Goal: Transaction & Acquisition: Purchase product/service

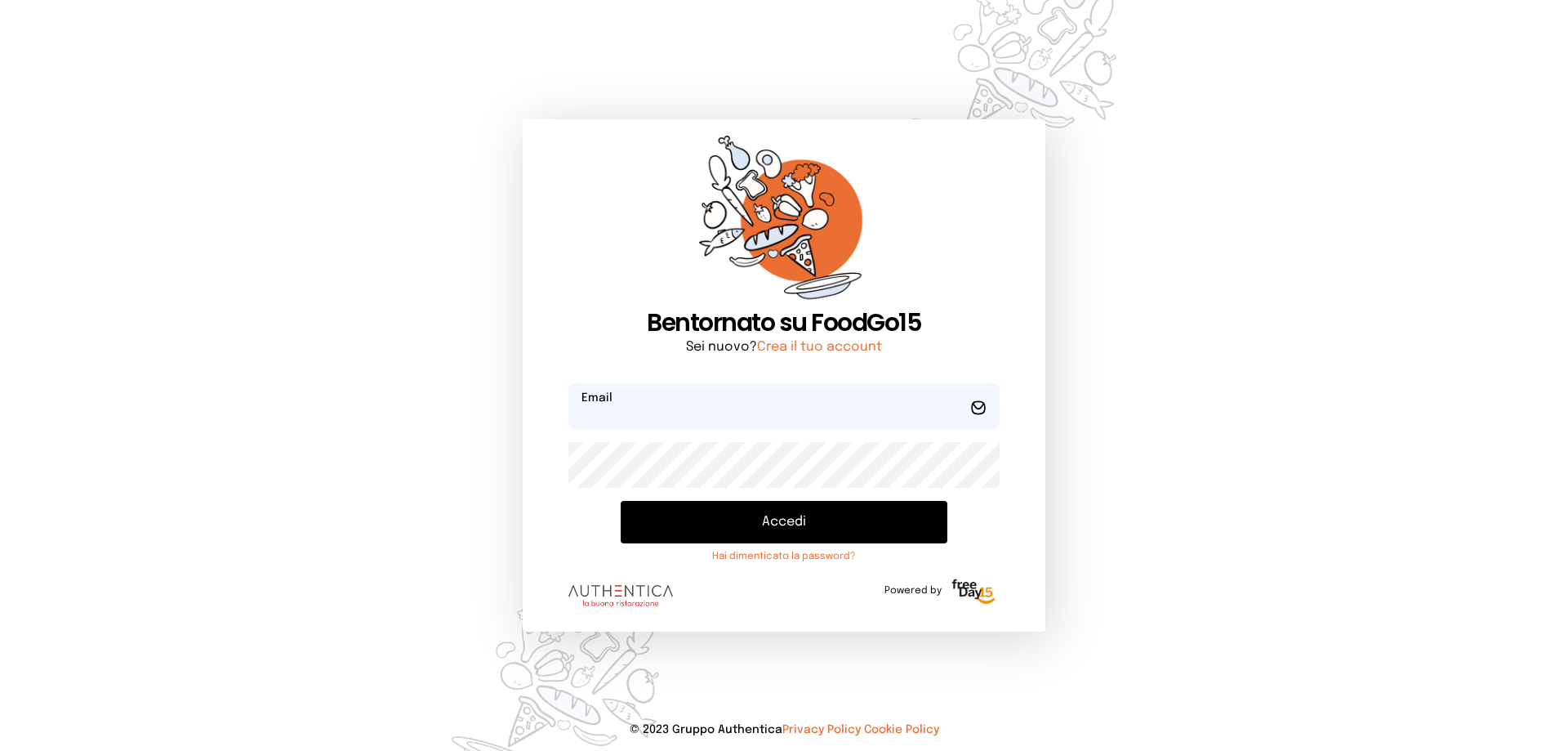
type input "**********"
click at [796, 539] on button "Accedi" at bounding box center [784, 522] width 327 height 43
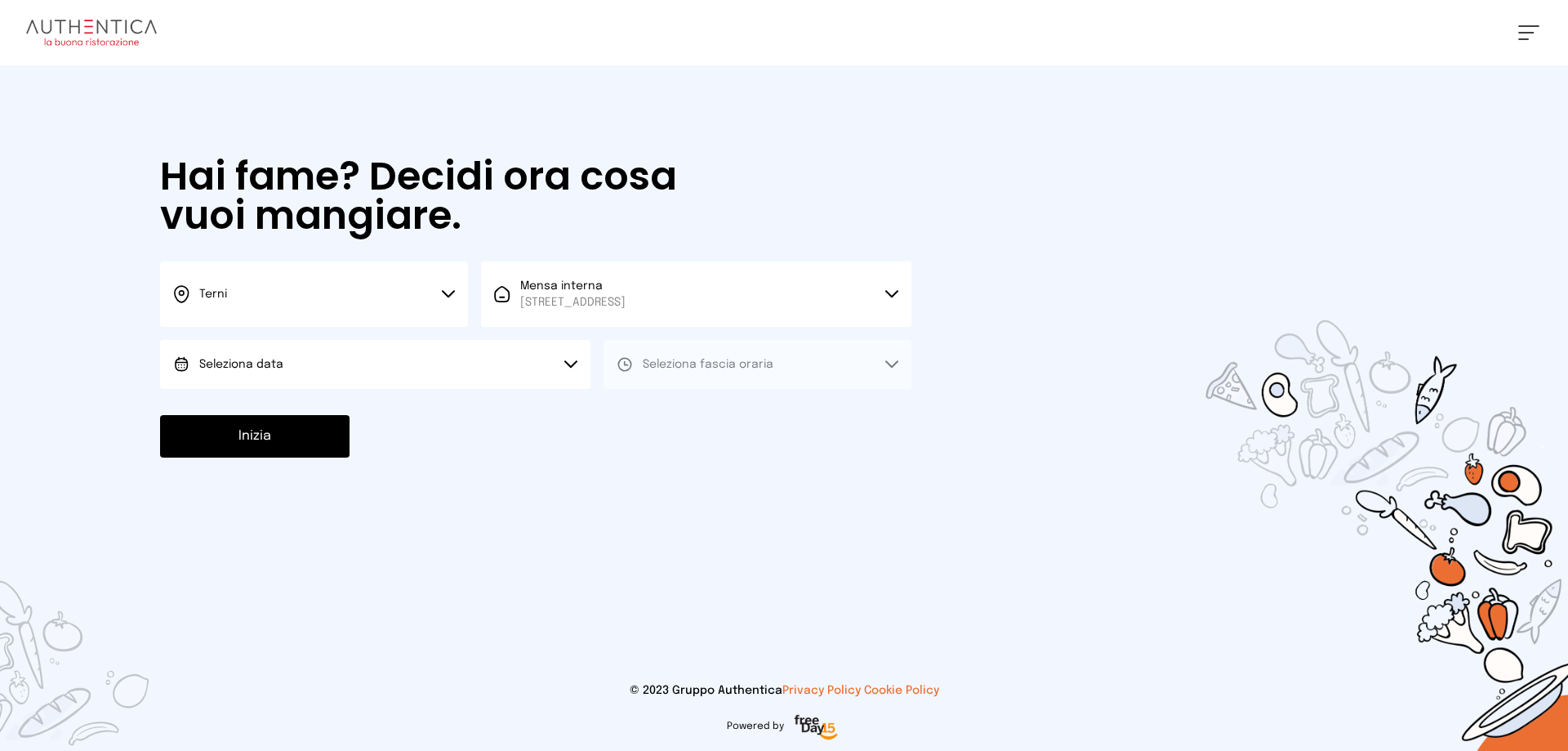
click at [368, 371] on button "Seleziona data" at bounding box center [375, 364] width 431 height 49
click at [376, 408] on li "[DATE], [DATE]" at bounding box center [375, 410] width 431 height 43
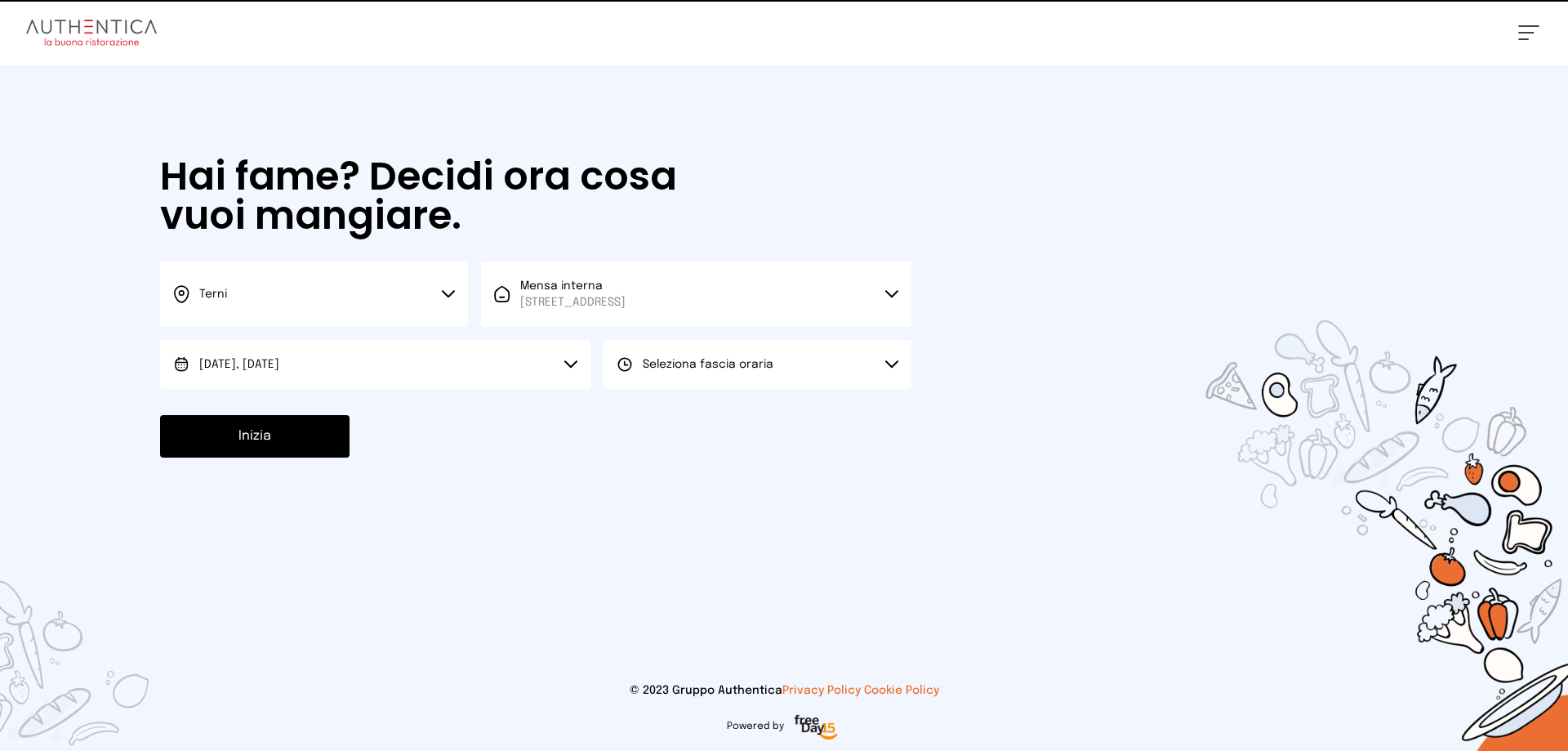
click at [676, 343] on button "Seleziona fascia oraria" at bounding box center [756, 364] width 307 height 49
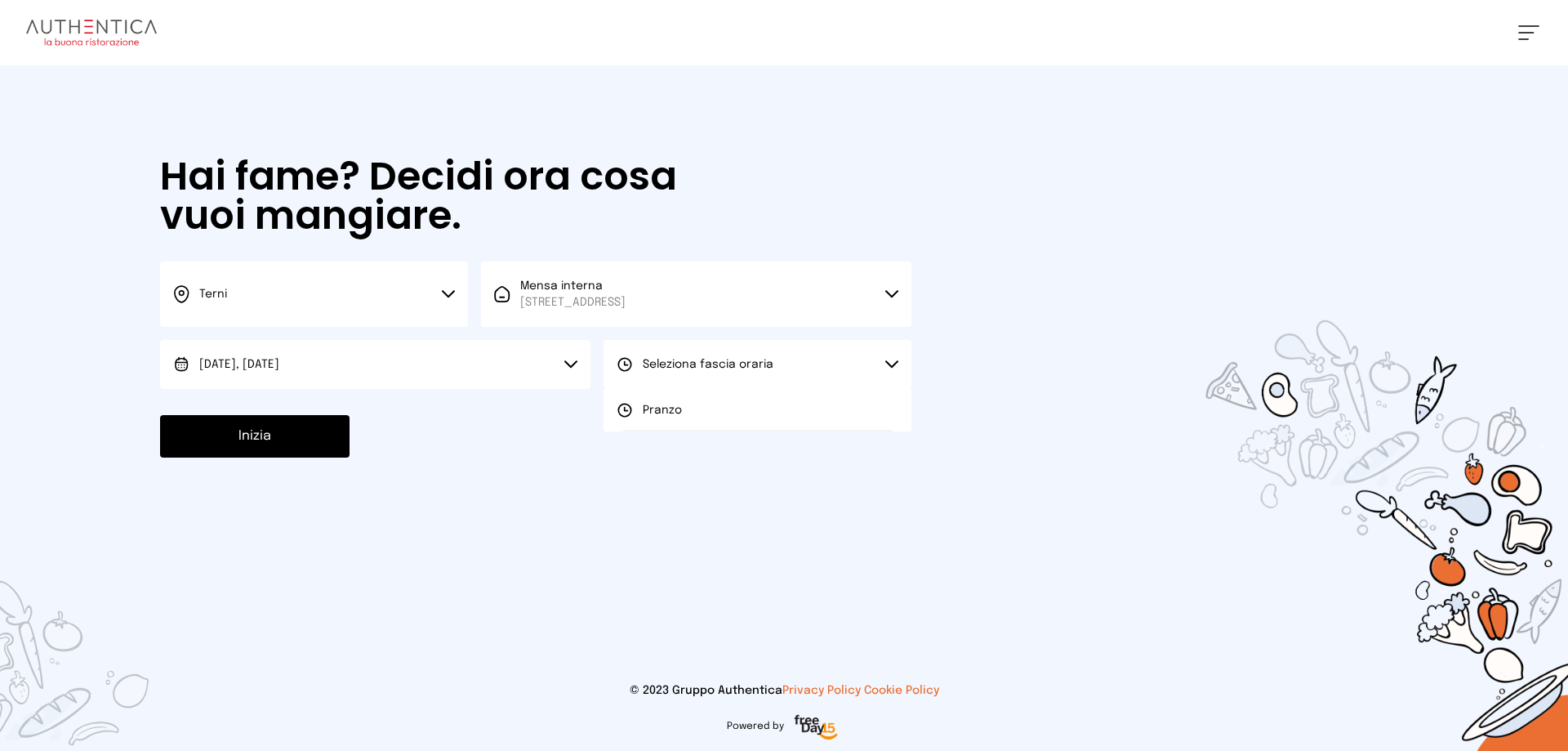
click at [695, 417] on li "Pranzo" at bounding box center [756, 410] width 307 height 43
click at [261, 425] on button "Inizia" at bounding box center [254, 437] width 189 height 43
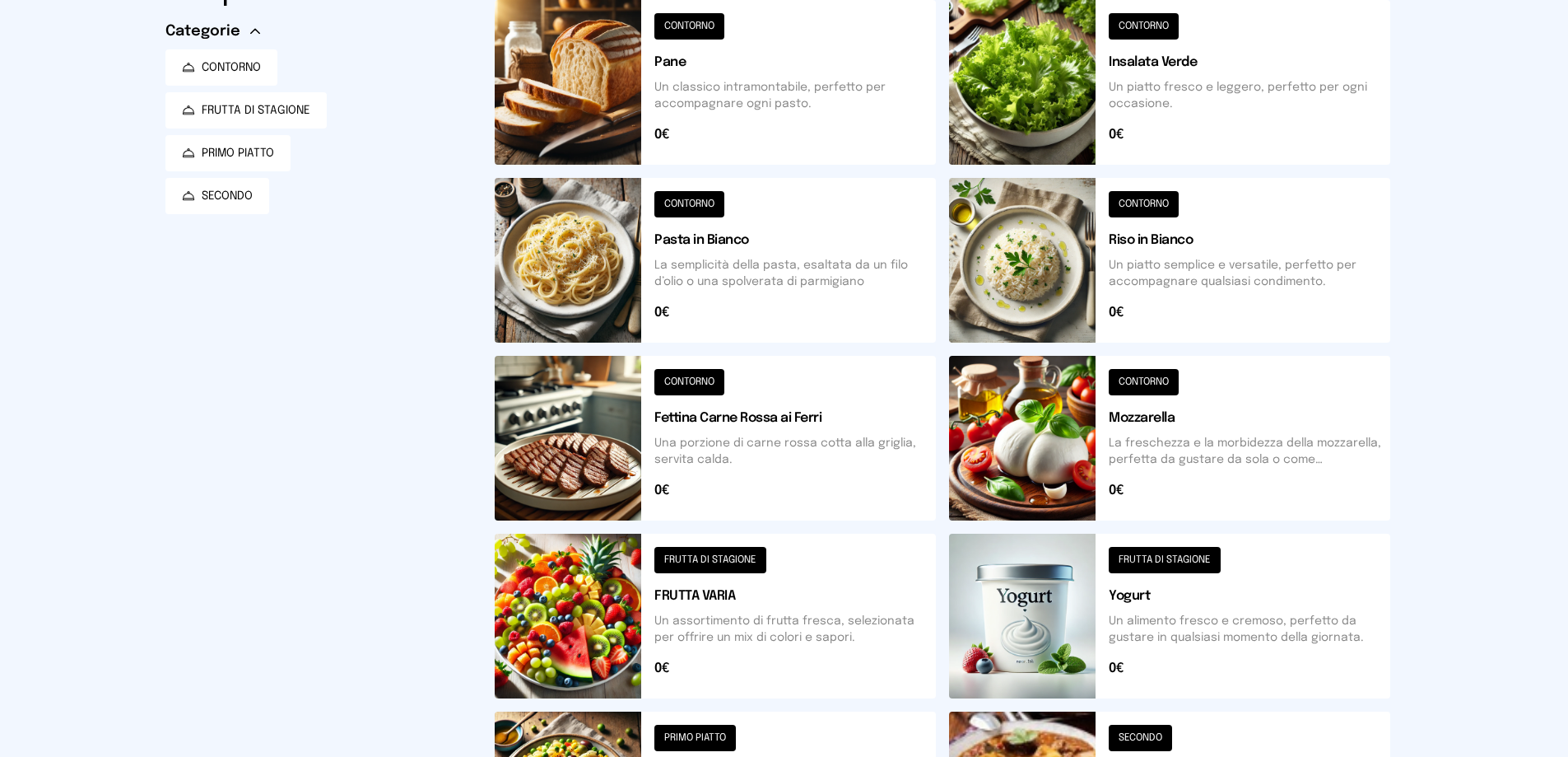
scroll to position [494, 0]
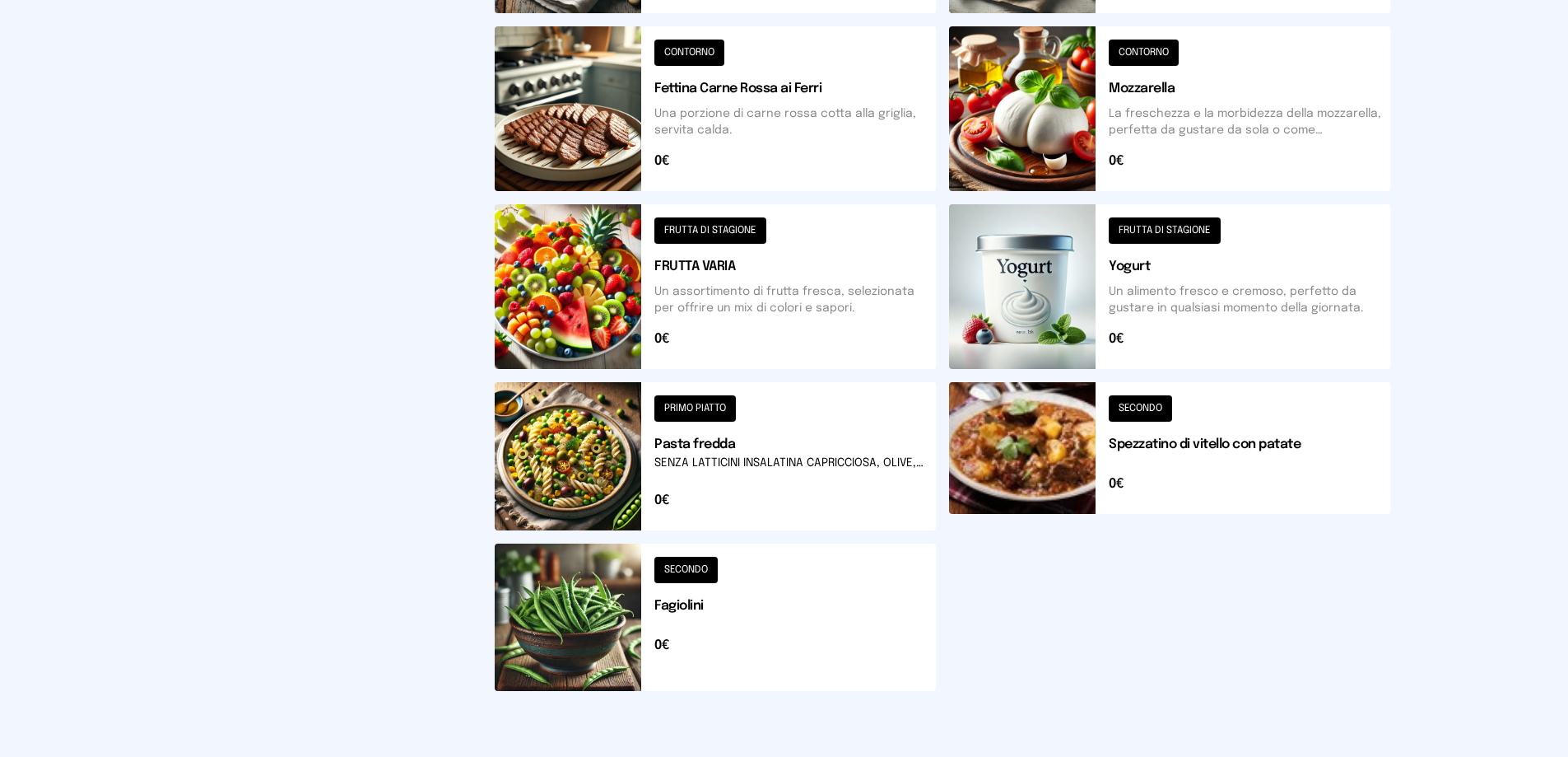
click at [649, 442] on button at bounding box center [715, 457] width 441 height 149
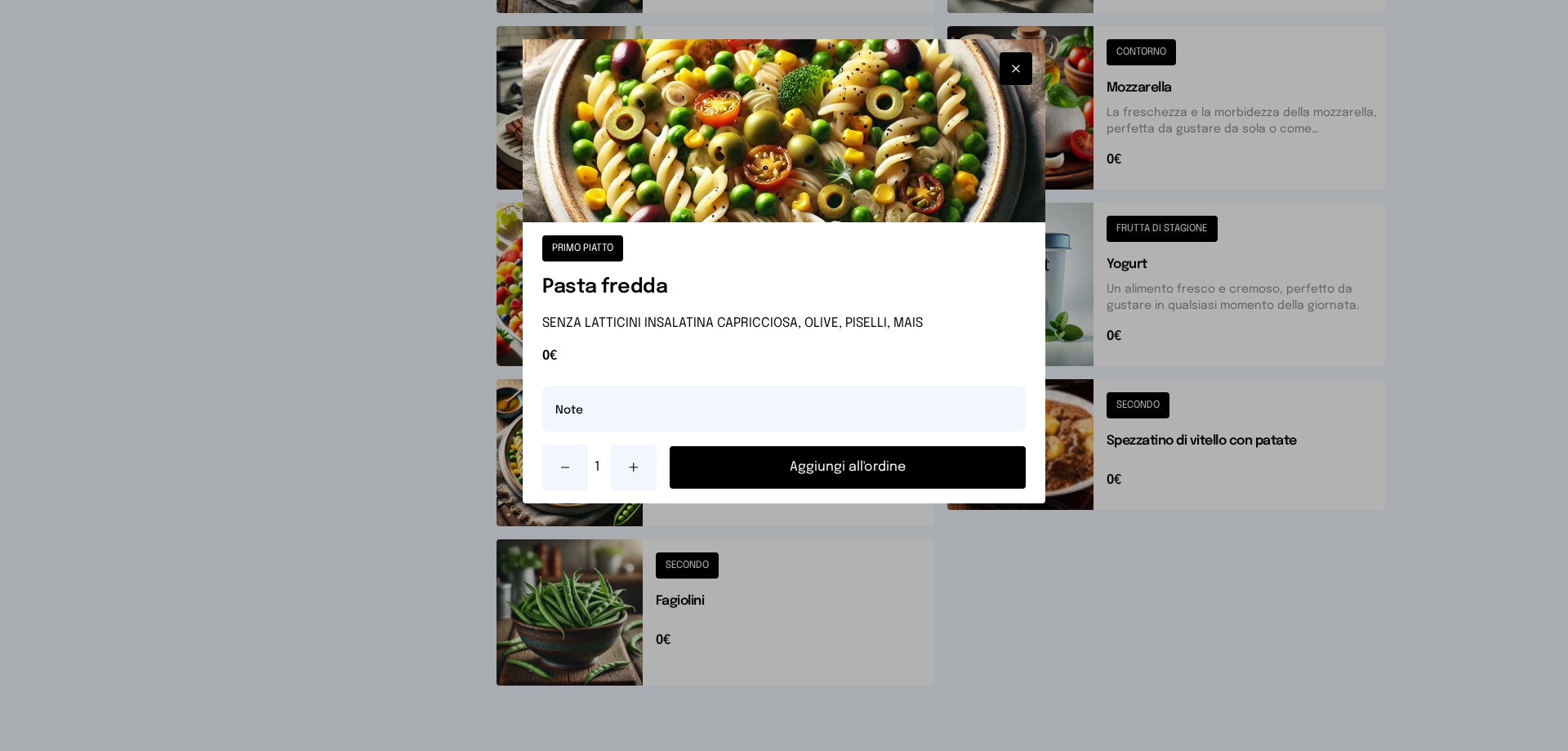
click at [874, 468] on button "Aggiungi all'ordine" at bounding box center [847, 468] width 356 height 43
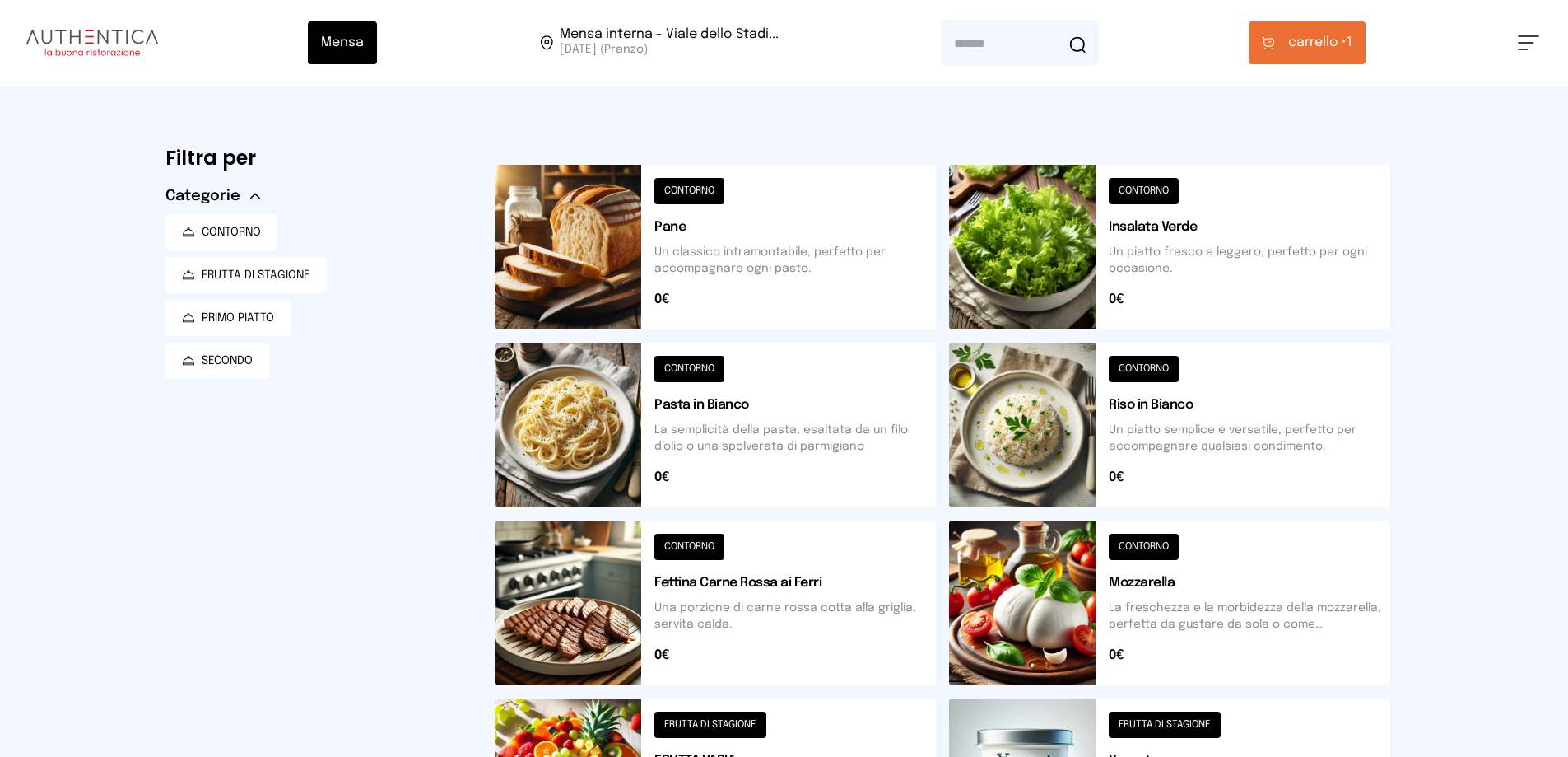
scroll to position [330, 0]
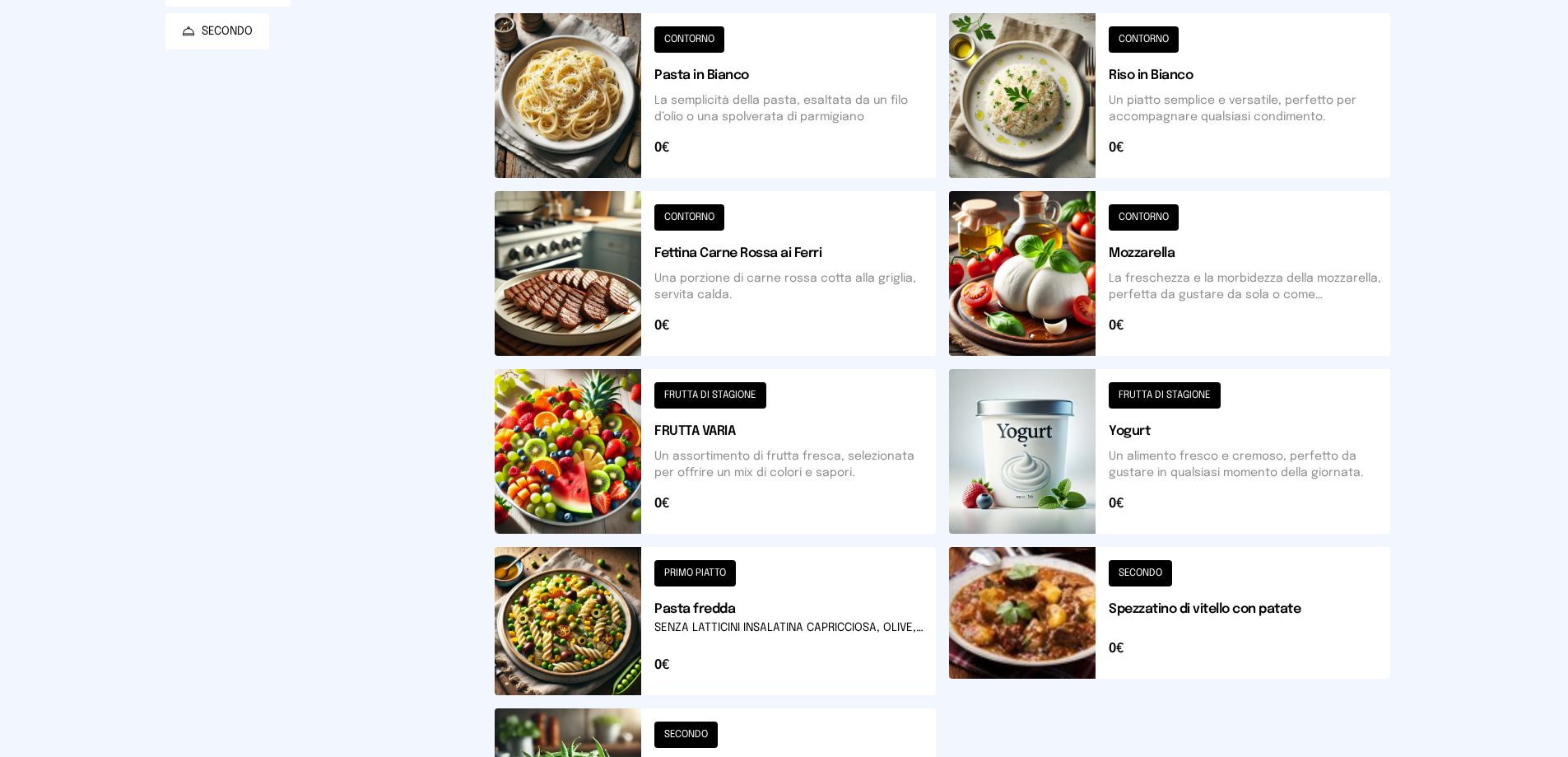
click at [625, 446] on button at bounding box center [715, 451] width 441 height 164
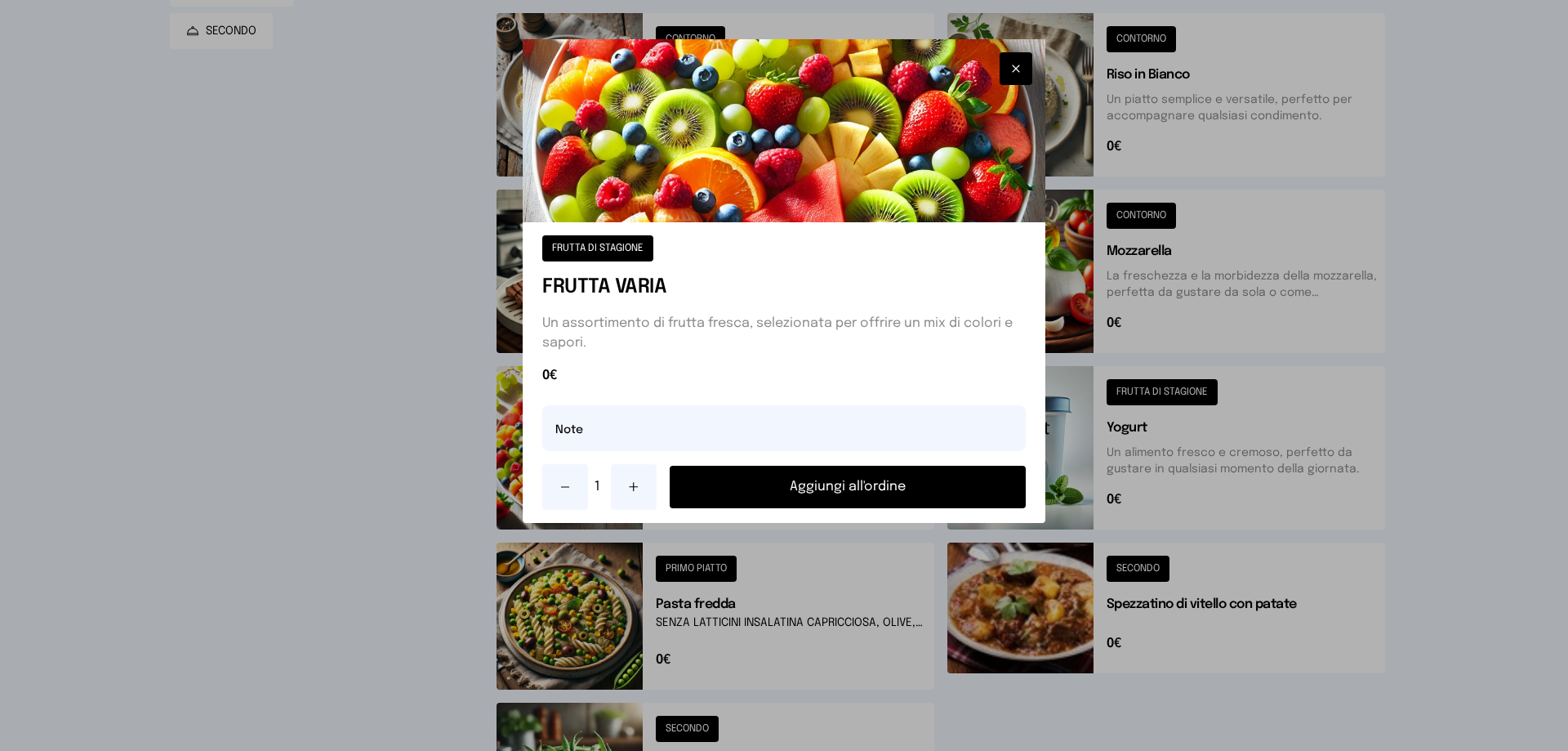
drag, startPoint x: 648, startPoint y: 494, endPoint x: 639, endPoint y: 492, distance: 9.2
click at [642, 492] on button at bounding box center [633, 486] width 46 height 46
click at [633, 491] on icon at bounding box center [633, 487] width 0 height 8
click at [587, 430] on input "text" at bounding box center [784, 428] width 483 height 46
type input "**********"
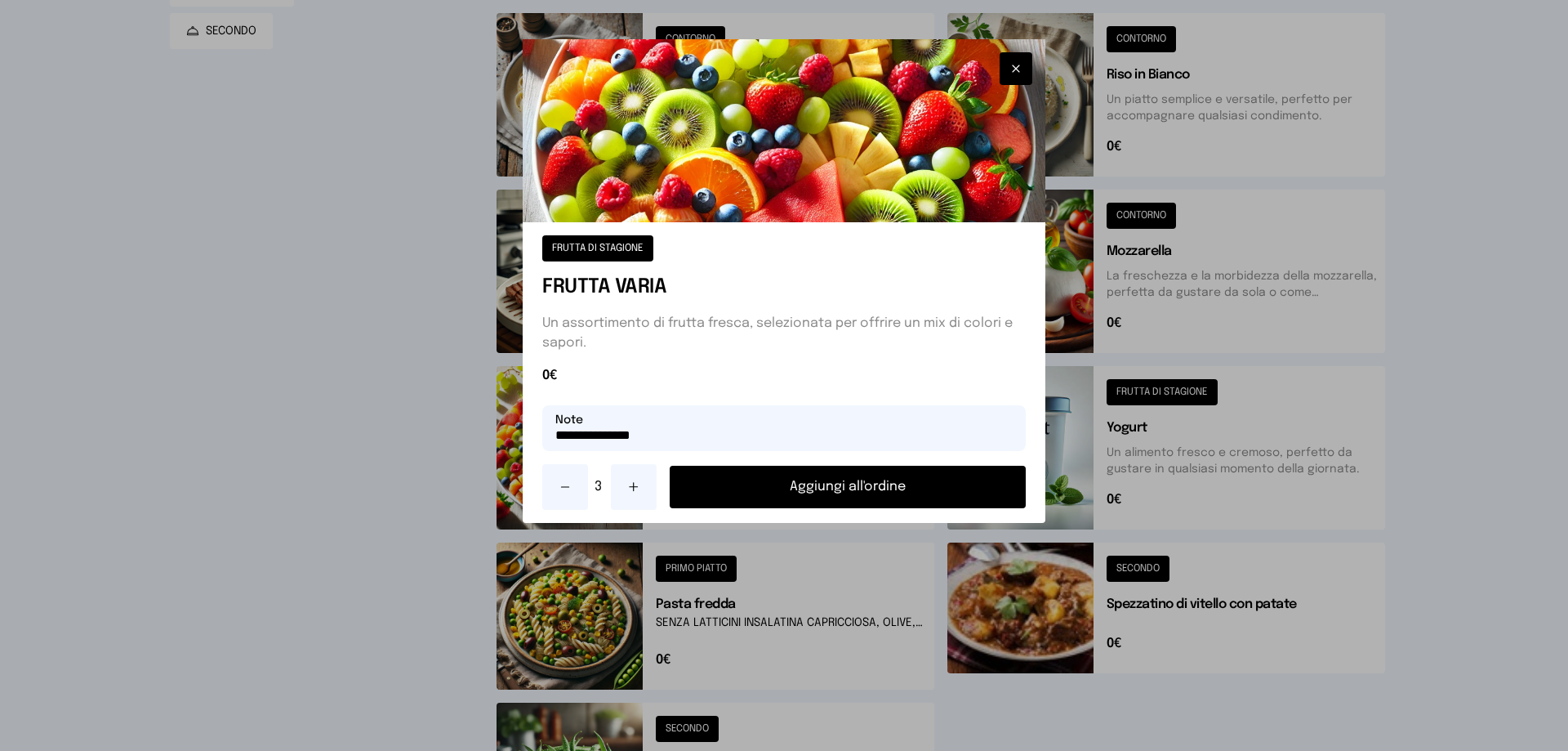
click at [866, 481] on button "Aggiungi all'ordine" at bounding box center [847, 487] width 356 height 43
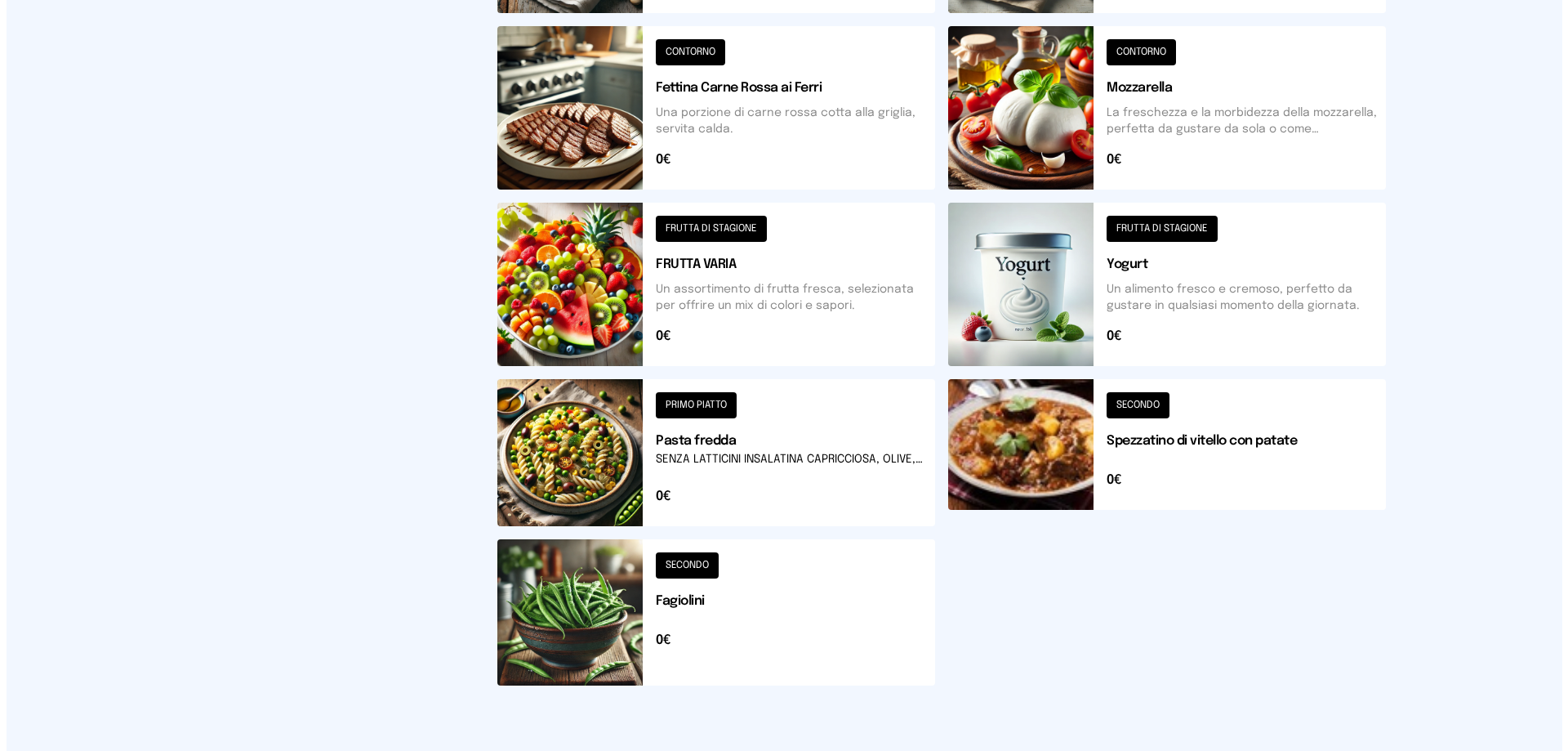
scroll to position [0, 0]
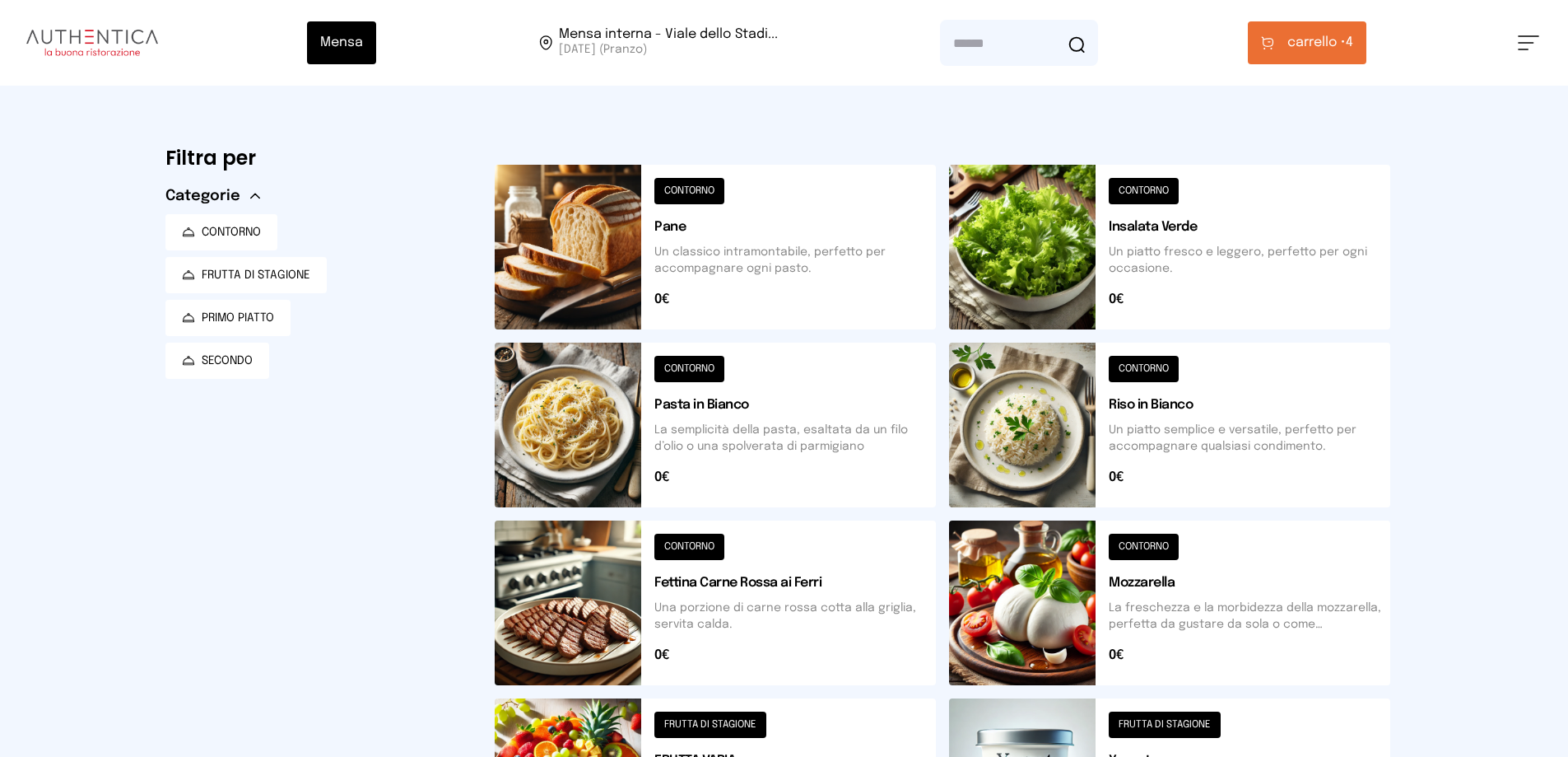
click at [1311, 44] on span "carrello •" at bounding box center [1317, 43] width 59 height 20
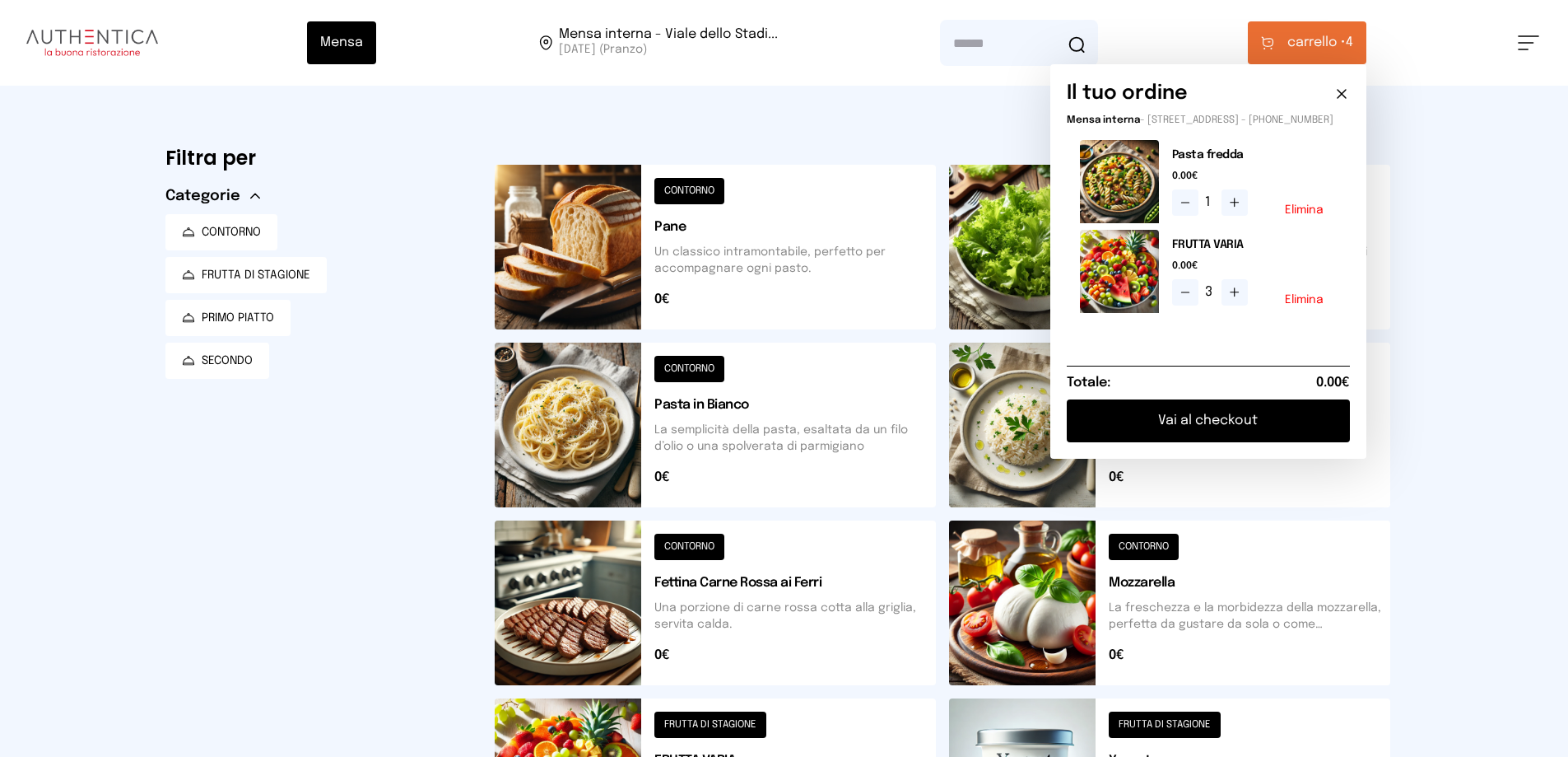
click at [1241, 431] on button "Vai al checkout" at bounding box center [1208, 421] width 283 height 43
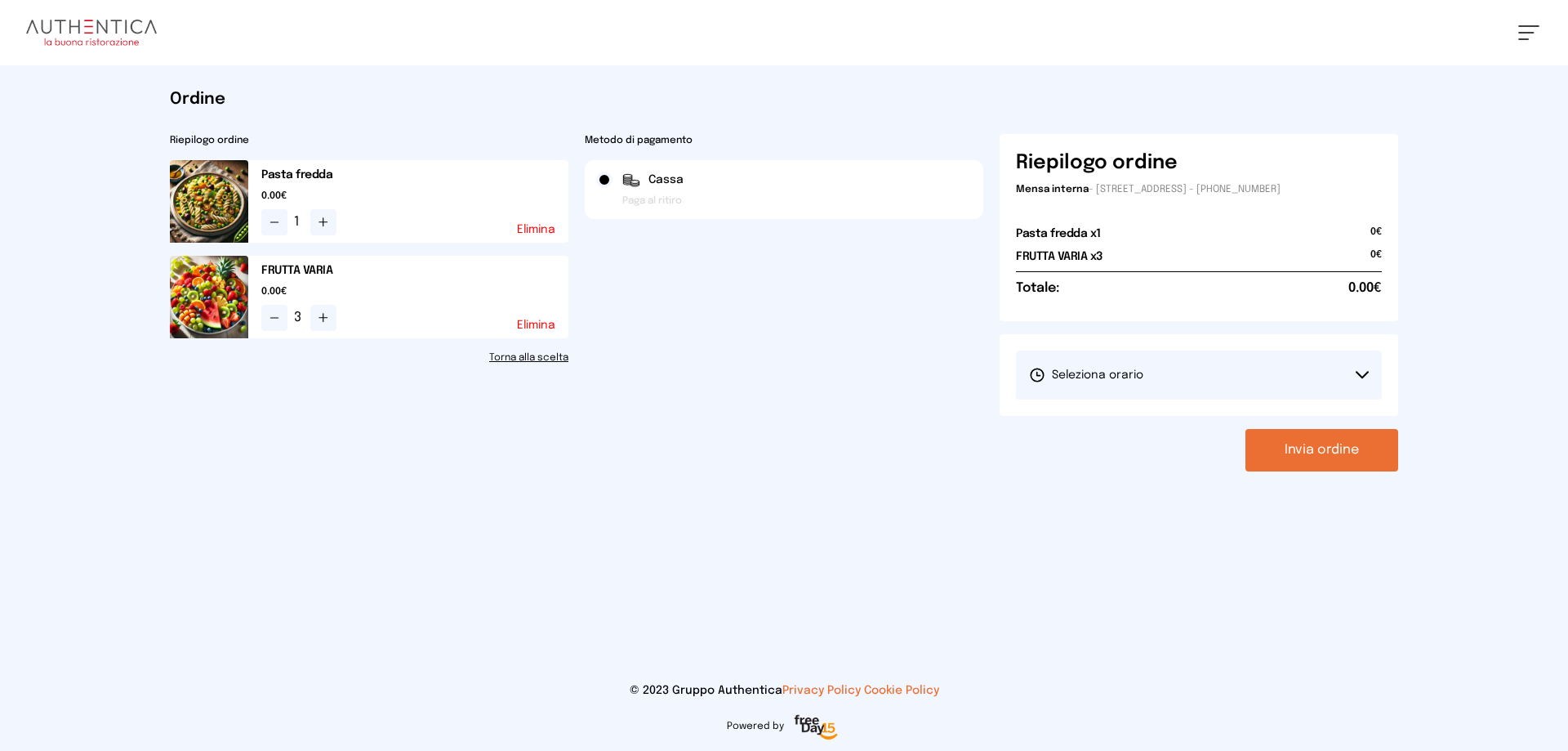
click at [1167, 372] on button "Seleziona orario" at bounding box center [1198, 375] width 366 height 49
click at [1170, 416] on li "1° Turno (13:00 - 15:00)" at bounding box center [1198, 421] width 366 height 43
click at [1279, 458] on button "Invia ordine" at bounding box center [1321, 450] width 152 height 43
